Goal: Transaction & Acquisition: Book appointment/travel/reservation

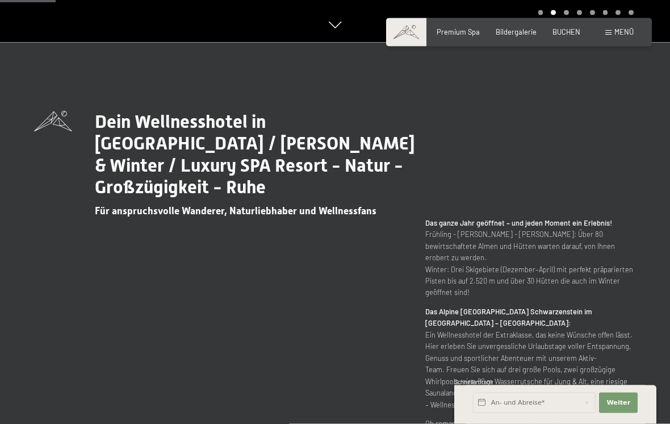
scroll to position [382, 0]
click at [627, 413] on button "Weiter Adressfelder ausblenden" at bounding box center [618, 402] width 39 height 20
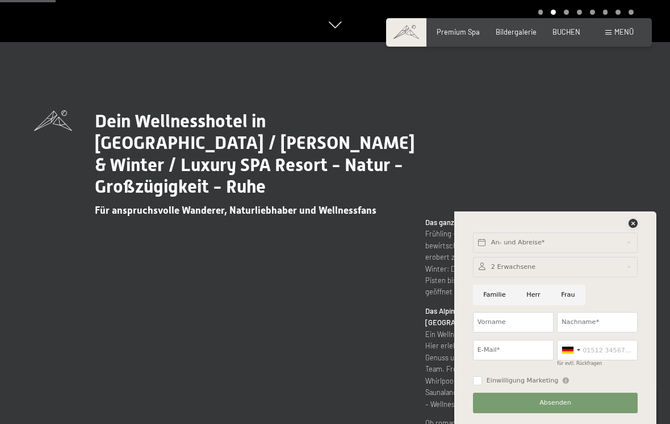
click at [630, 229] on div at bounding box center [633, 224] width 9 height 10
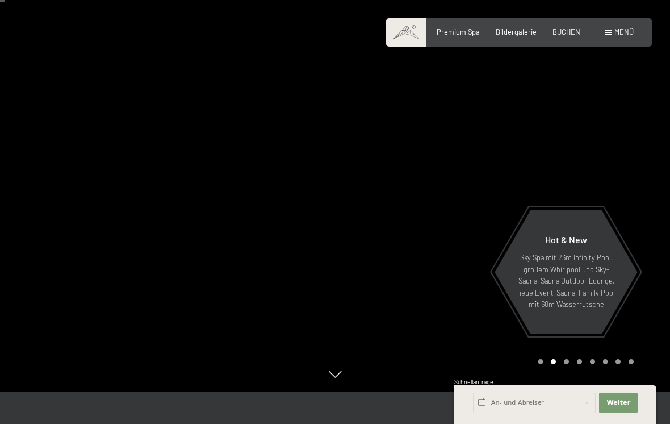
scroll to position [0, 0]
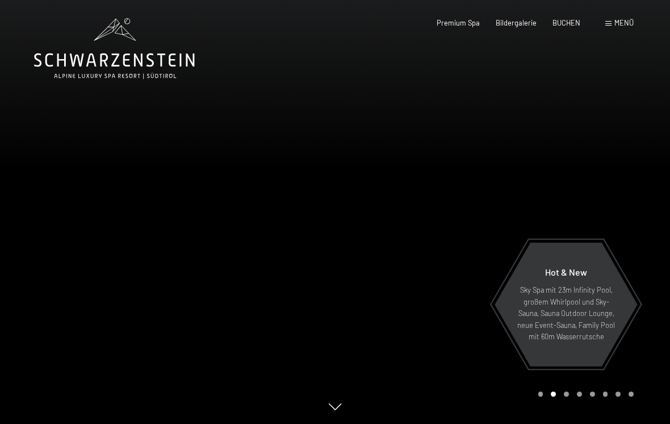
click at [567, 23] on span "BUCHEN" at bounding box center [566, 22] width 28 height 9
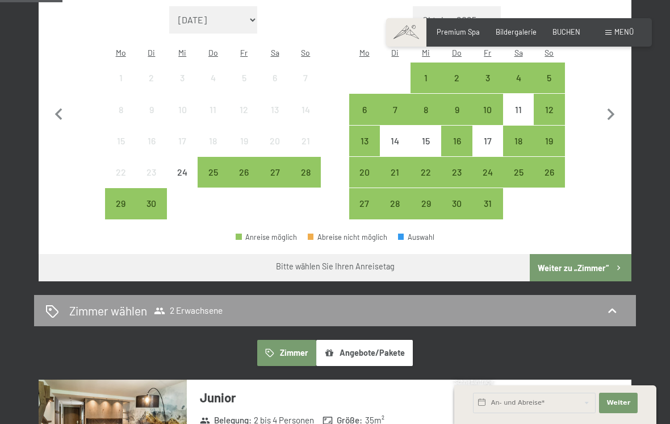
scroll to position [320, 0]
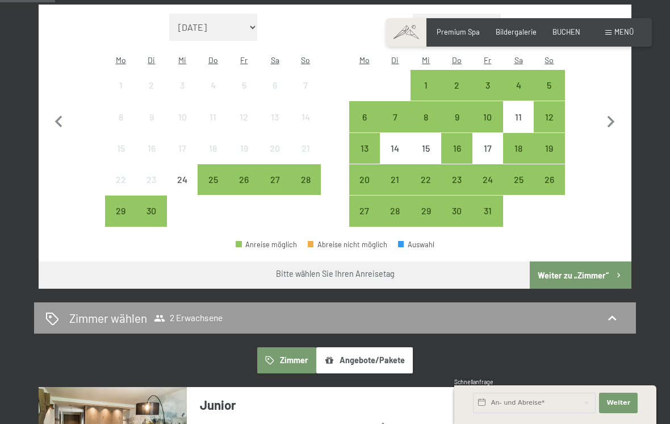
click at [552, 112] on div "12" at bounding box center [549, 126] width 28 height 28
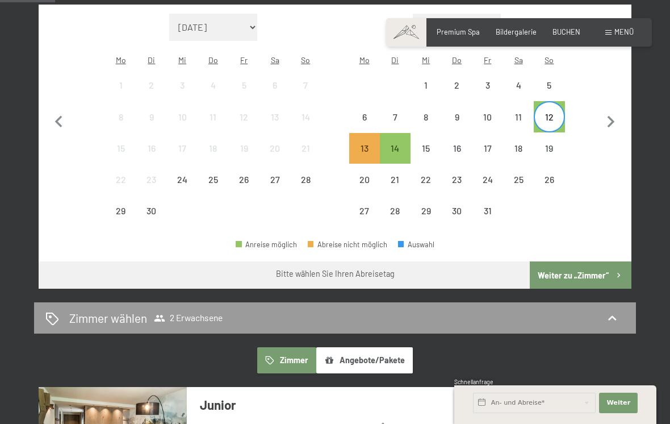
click at [550, 144] on div "19" at bounding box center [549, 158] width 28 height 28
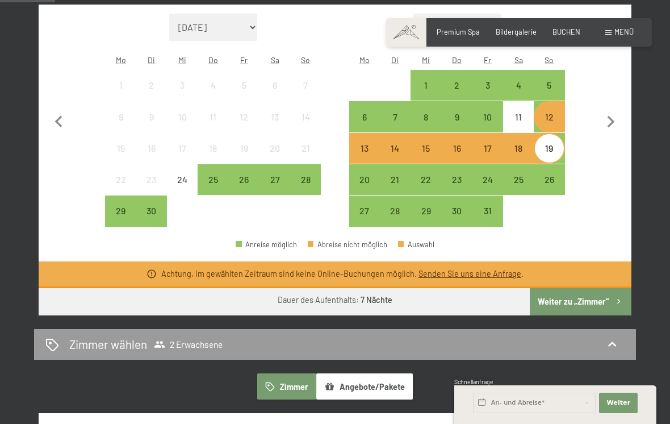
click at [613, 122] on icon "button" at bounding box center [611, 122] width 24 height 24
select select "2025-10-01"
select select "2025-11-01"
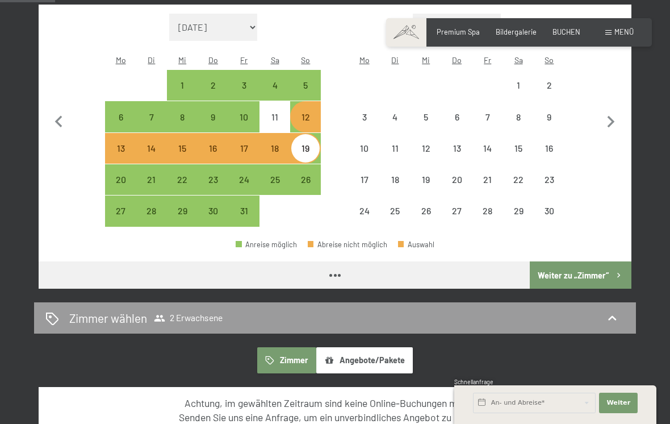
select select "2025-10-01"
select select "2025-11-01"
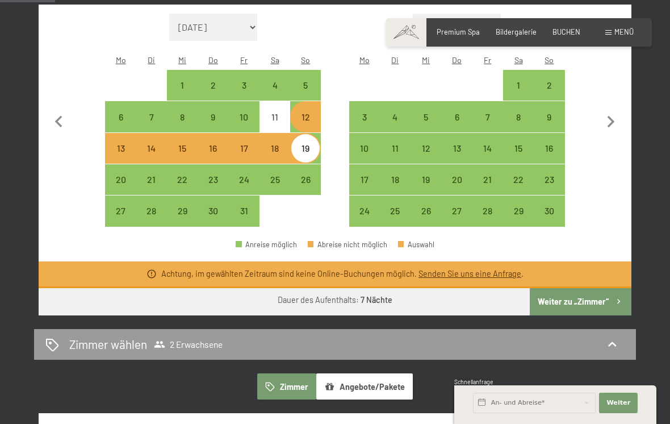
click at [308, 144] on div "19" at bounding box center [305, 158] width 28 height 28
select select "2025-10-01"
select select "2025-11-01"
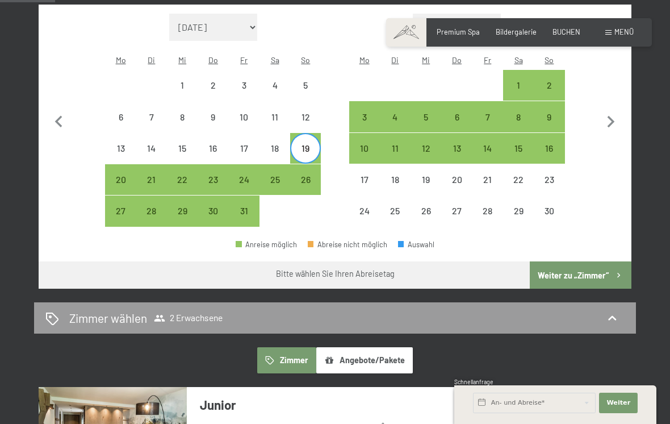
click at [308, 175] on div "26" at bounding box center [305, 189] width 28 height 28
select select "2025-10-01"
select select "2025-11-01"
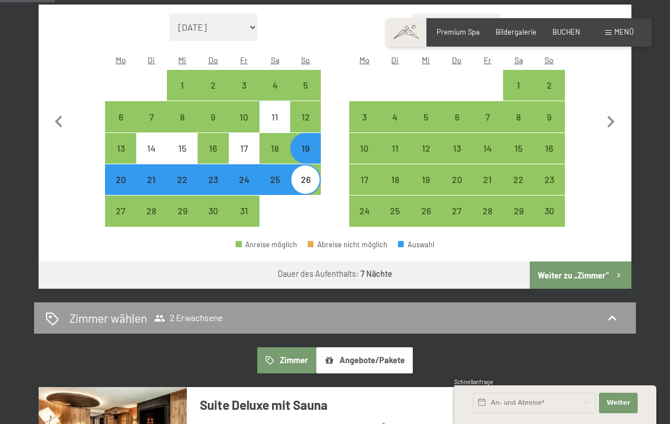
click at [615, 261] on button "Weiter zu „Zimmer“" at bounding box center [581, 274] width 102 height 27
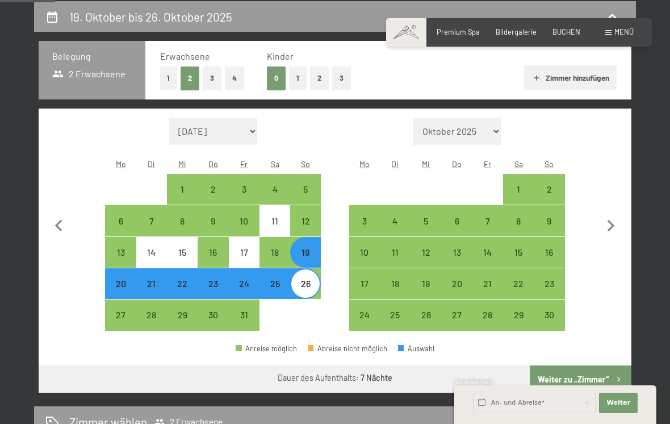
select select "2025-10-01"
select select "2025-11-01"
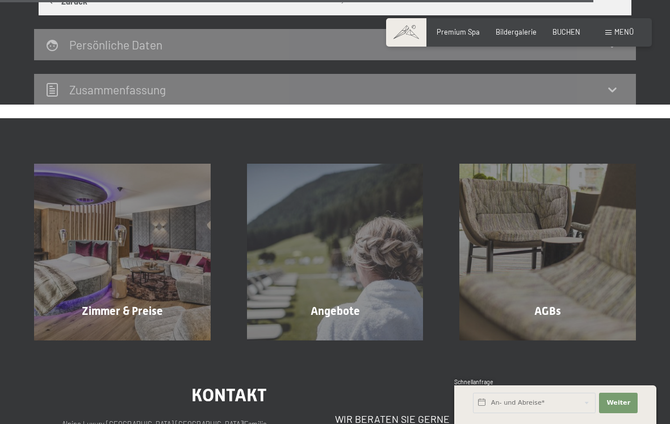
scroll to position [2566, 0]
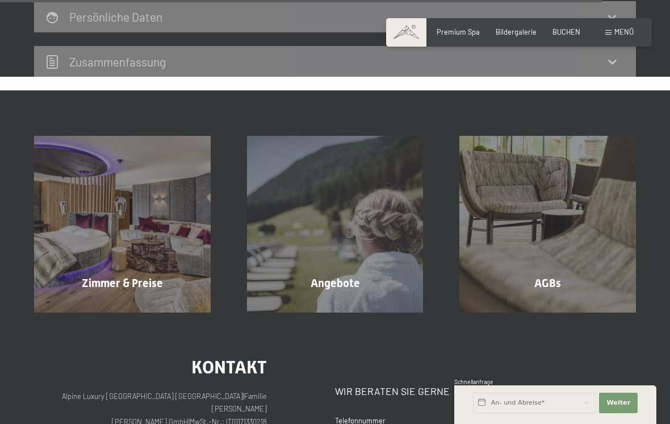
click at [109, 276] on span "Zimmer & Preise" at bounding box center [122, 283] width 81 height 14
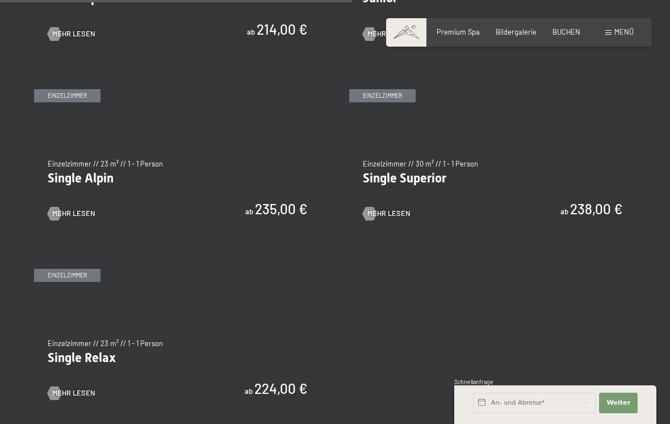
scroll to position [1431, 0]
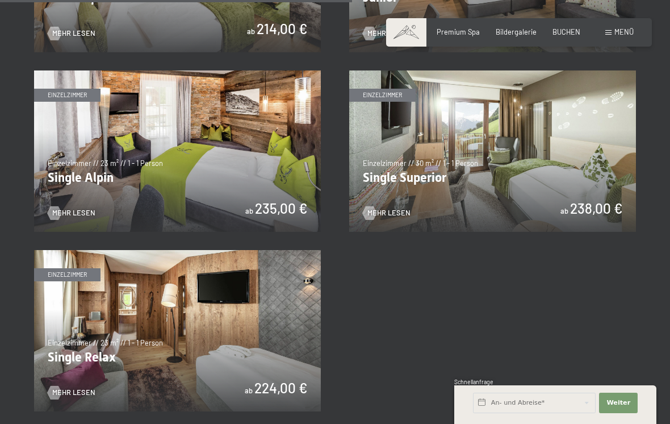
click at [81, 168] on img at bounding box center [177, 150] width 287 height 161
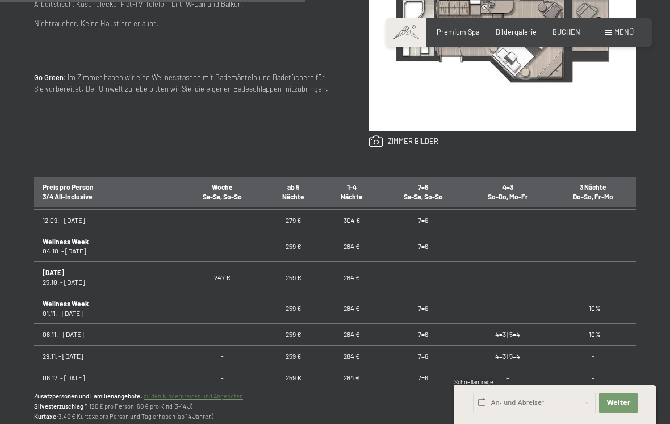
scroll to position [878, 0]
click at [625, 413] on button "Weiter Adressfelder ausblenden" at bounding box center [618, 402] width 39 height 20
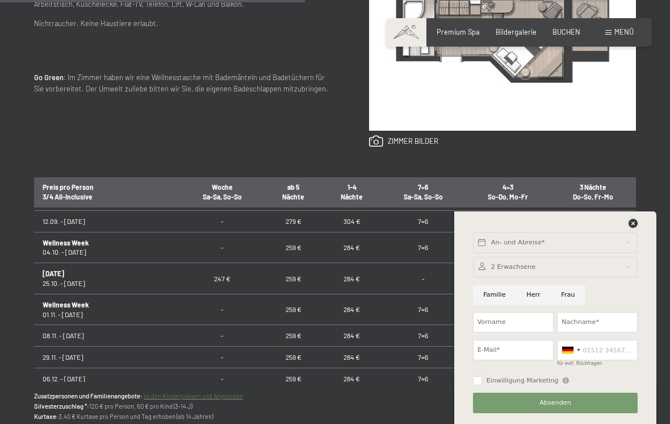
click at [636, 228] on icon at bounding box center [633, 223] width 9 height 9
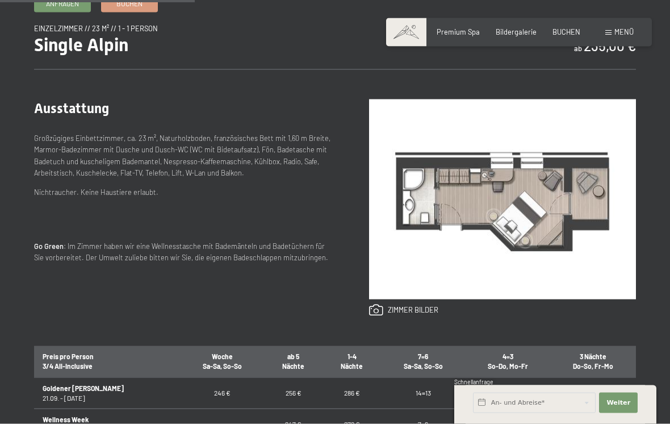
scroll to position [0, 0]
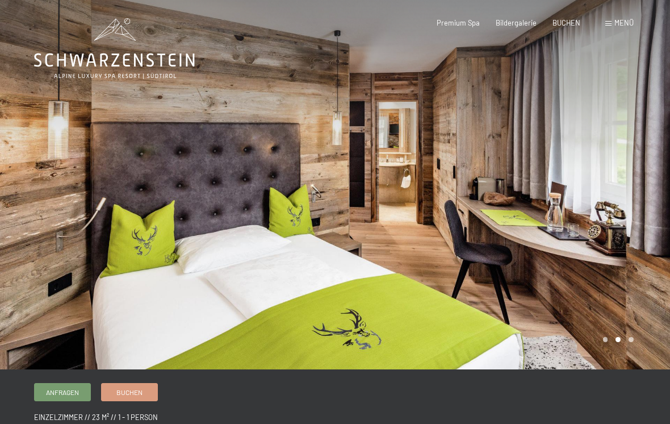
click at [525, 22] on span "Bildergalerie" at bounding box center [516, 22] width 41 height 9
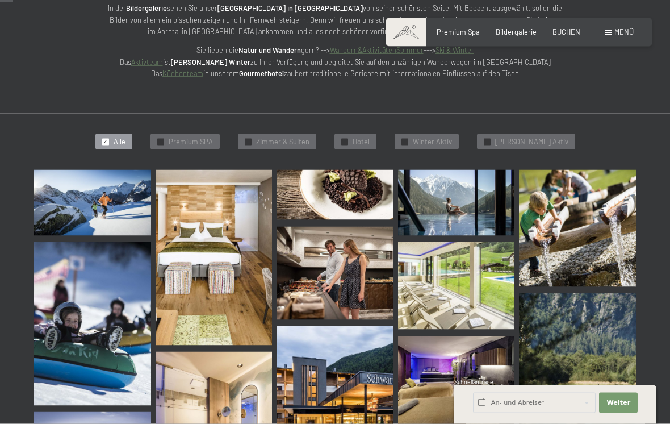
scroll to position [179, 0]
click at [491, 277] on img at bounding box center [456, 284] width 117 height 87
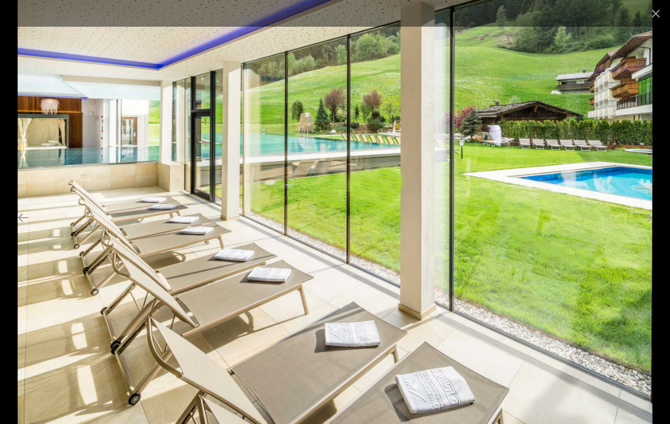
scroll to position [77, 0]
click at [652, 15] on button "Close gallery" at bounding box center [656, 13] width 28 height 27
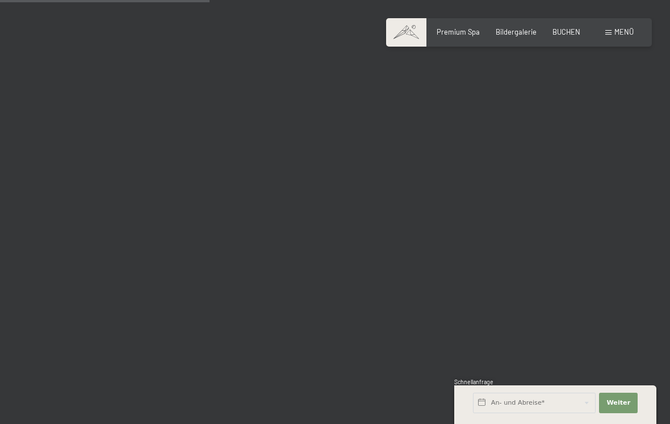
scroll to position [2945, 0]
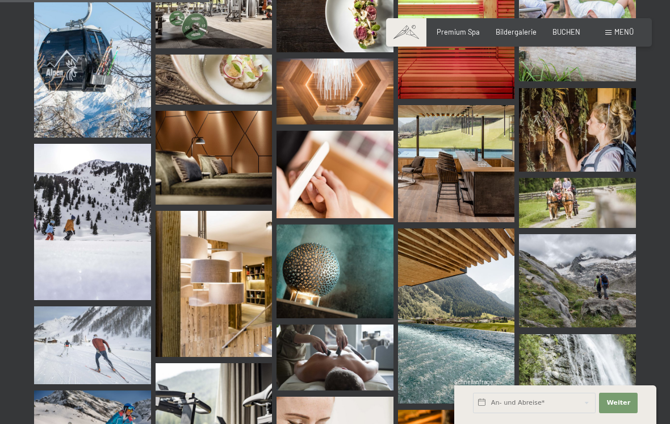
click at [481, 179] on img at bounding box center [456, 163] width 117 height 117
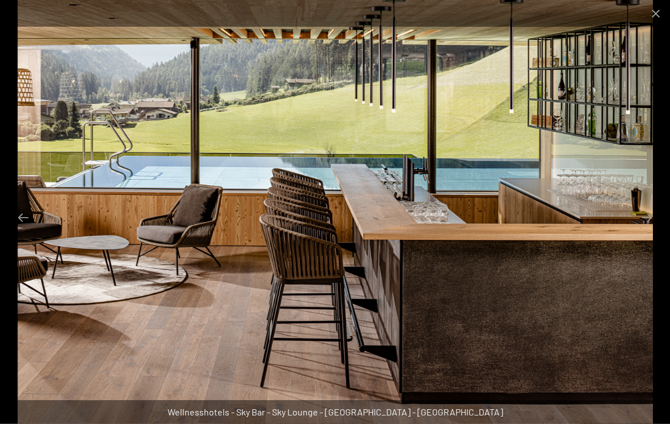
scroll to position [2898, 0]
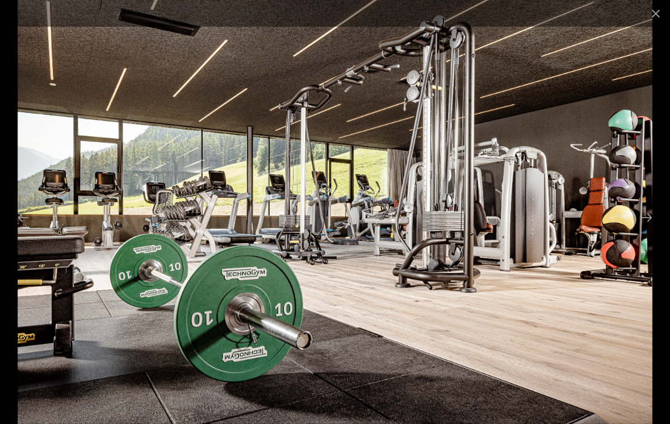
click at [654, 17] on button "Close gallery" at bounding box center [656, 13] width 28 height 27
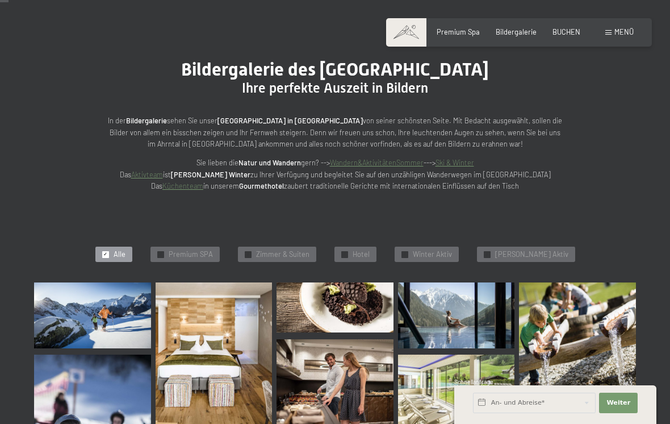
scroll to position [0, 0]
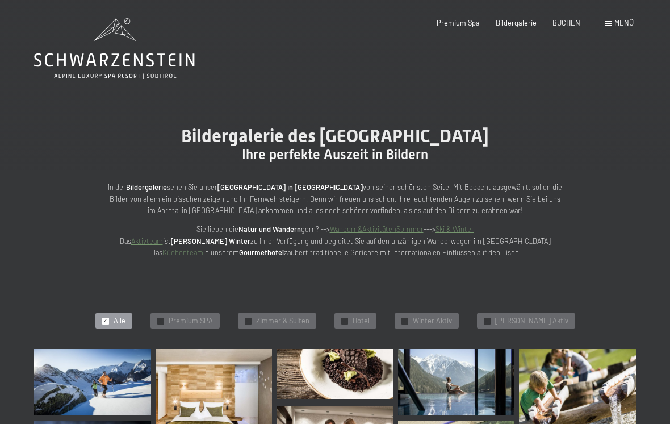
click at [612, 26] on div "Menü" at bounding box center [619, 23] width 28 height 10
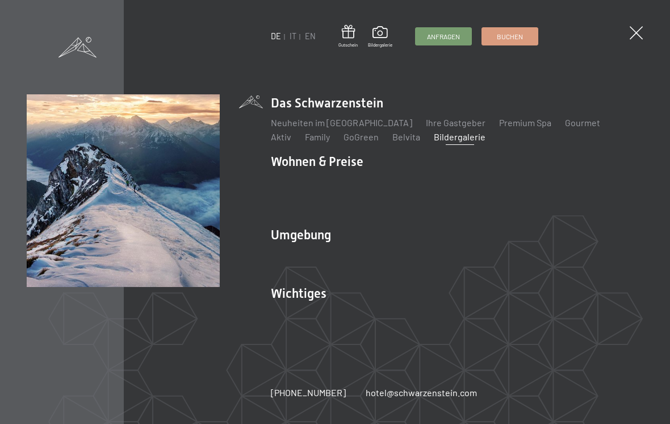
click at [633, 32] on span at bounding box center [636, 32] width 13 height 13
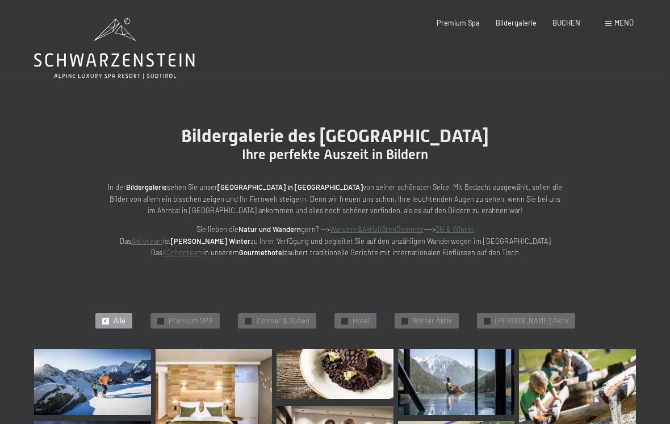
click at [464, 27] on div "Premium Spa Bildergalerie BUCHEN" at bounding box center [500, 23] width 192 height 10
click at [609, 26] on span at bounding box center [608, 23] width 6 height 5
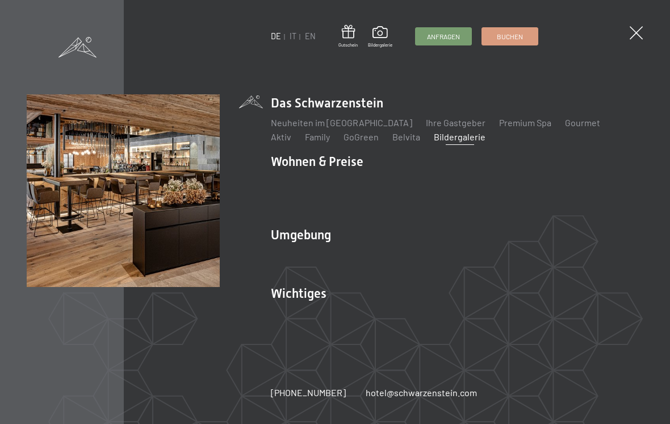
click at [446, 127] on link "Ihre Gastgeber" at bounding box center [456, 122] width 60 height 11
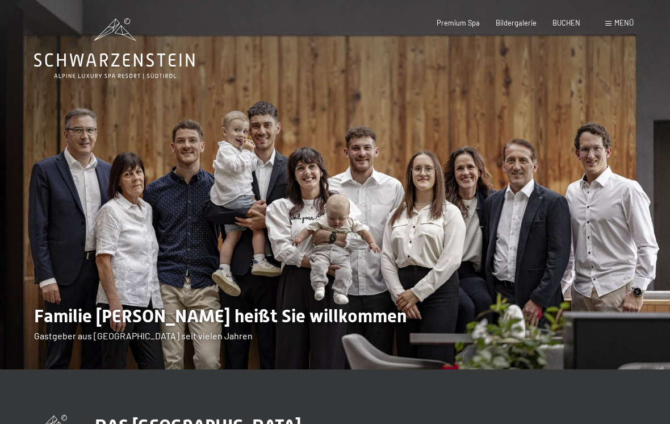
click at [612, 27] on div "Menü" at bounding box center [619, 23] width 28 height 10
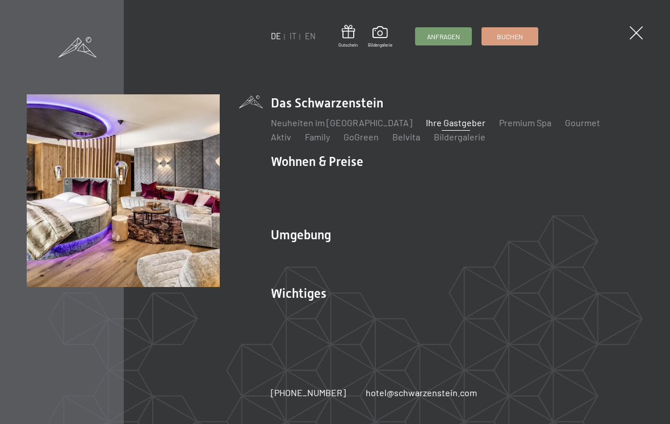
click at [116, 194] on img at bounding box center [140, 140] width 280 height 280
click at [466, 183] on link "Angebote" at bounding box center [458, 180] width 40 height 11
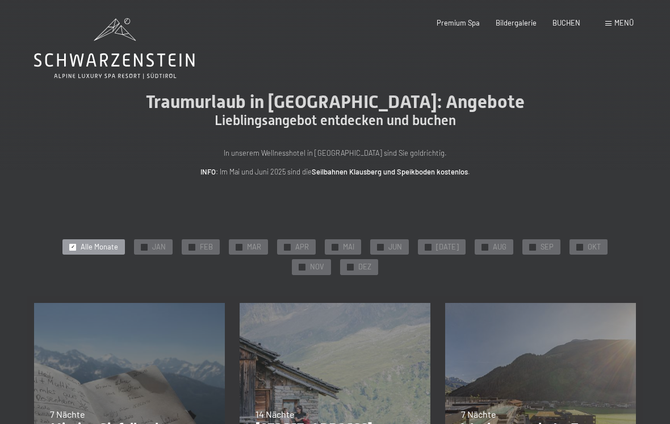
click at [588, 246] on span "OKT" at bounding box center [594, 247] width 13 height 10
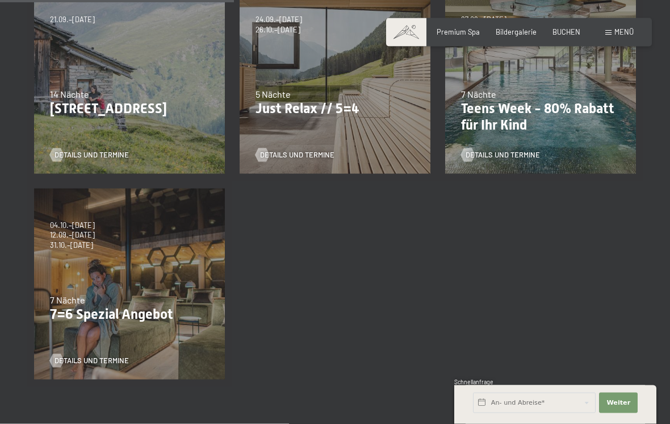
scroll to position [320, 0]
click at [91, 156] on span "Details und Termine" at bounding box center [92, 154] width 74 height 10
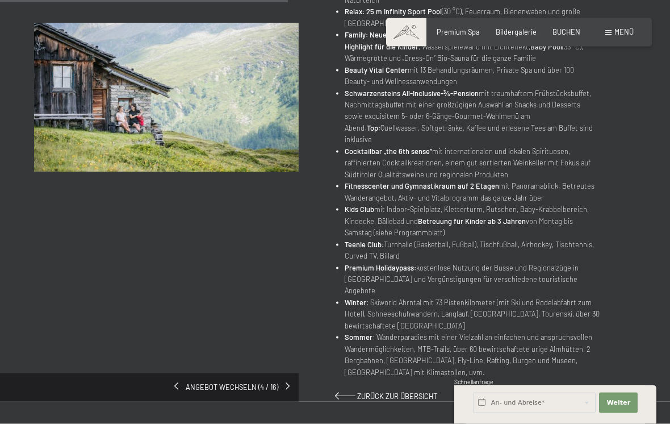
scroll to position [581, 0]
